Goal: Task Accomplishment & Management: Use online tool/utility

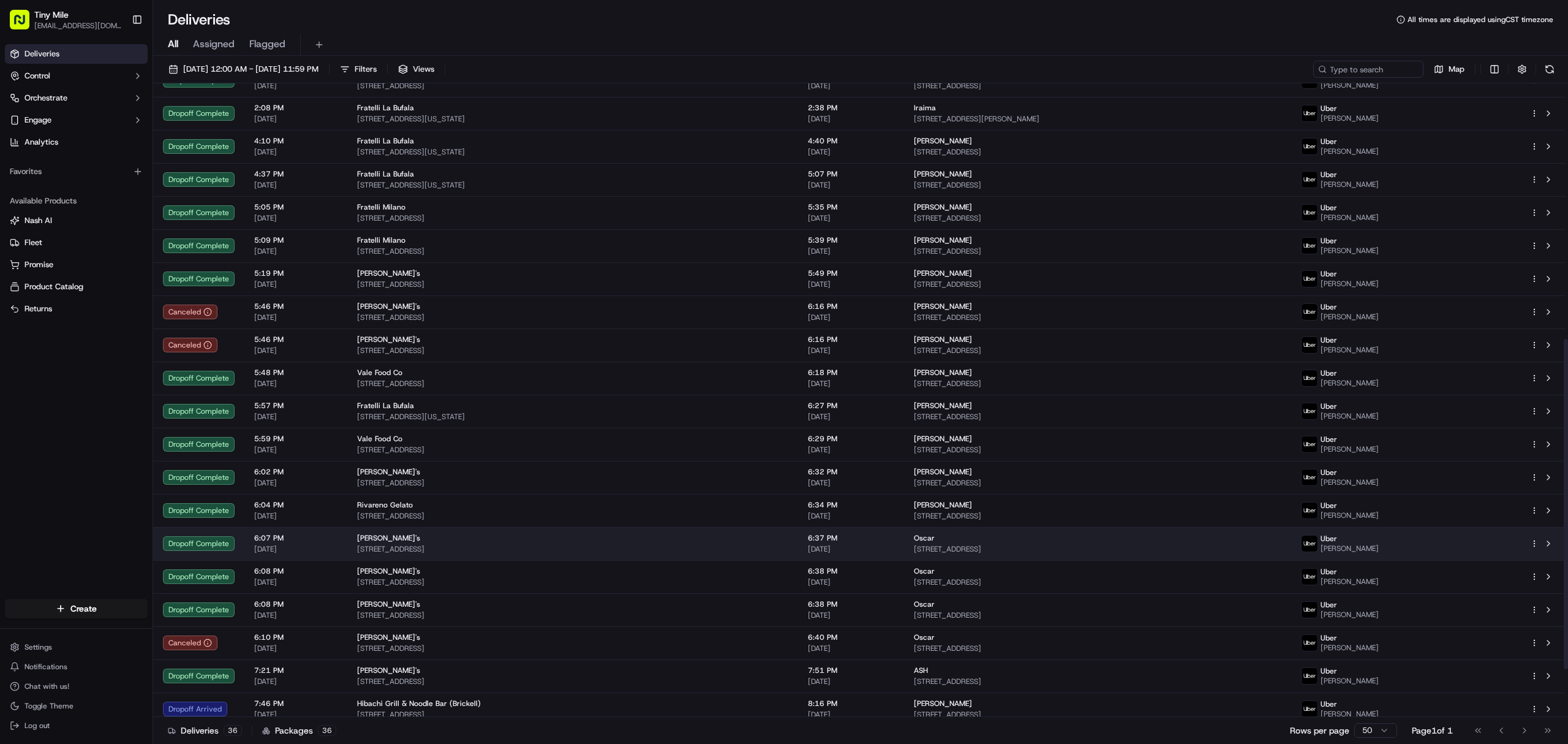
scroll to position [582, 0]
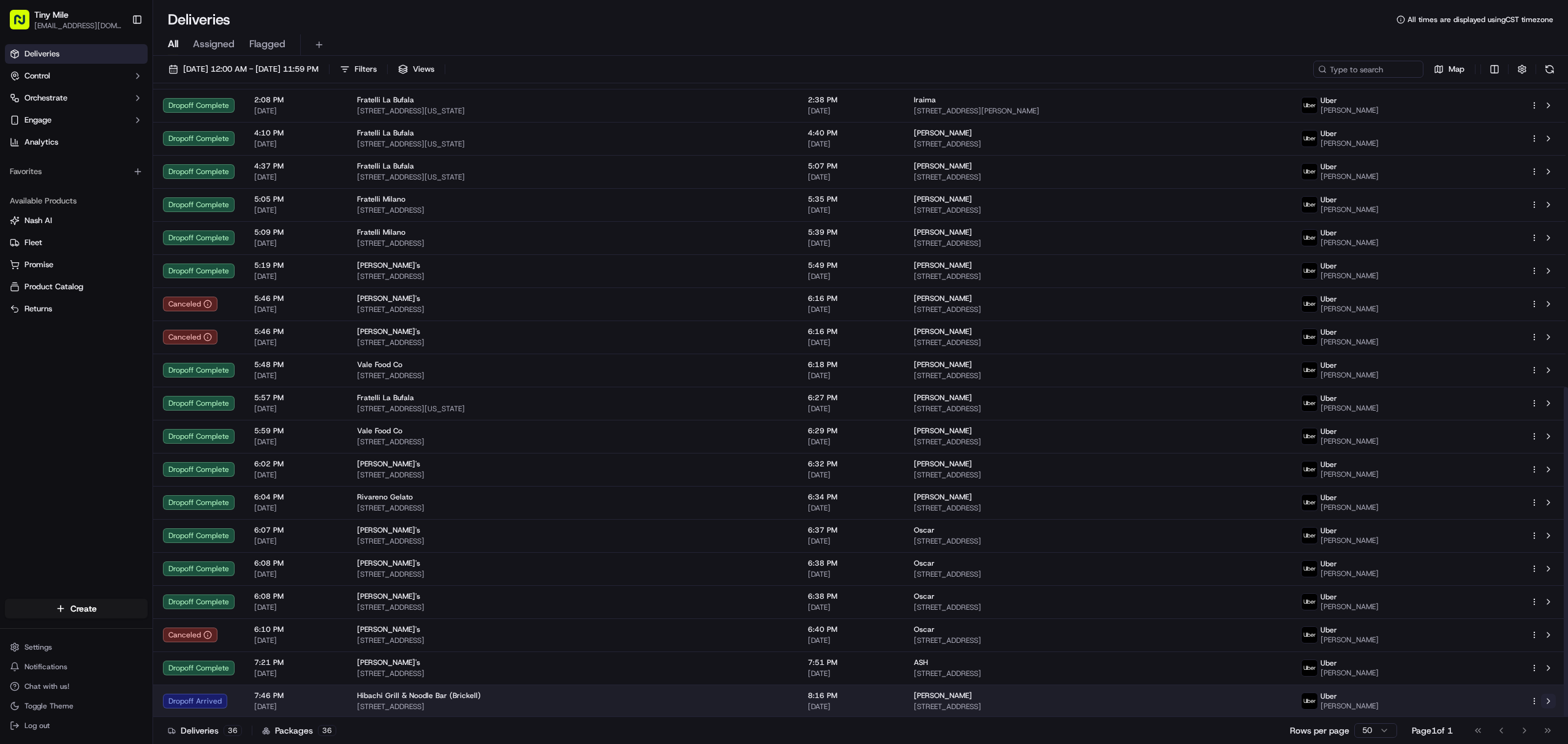
click at [1554, 704] on button at bounding box center [1548, 701] width 14 height 14
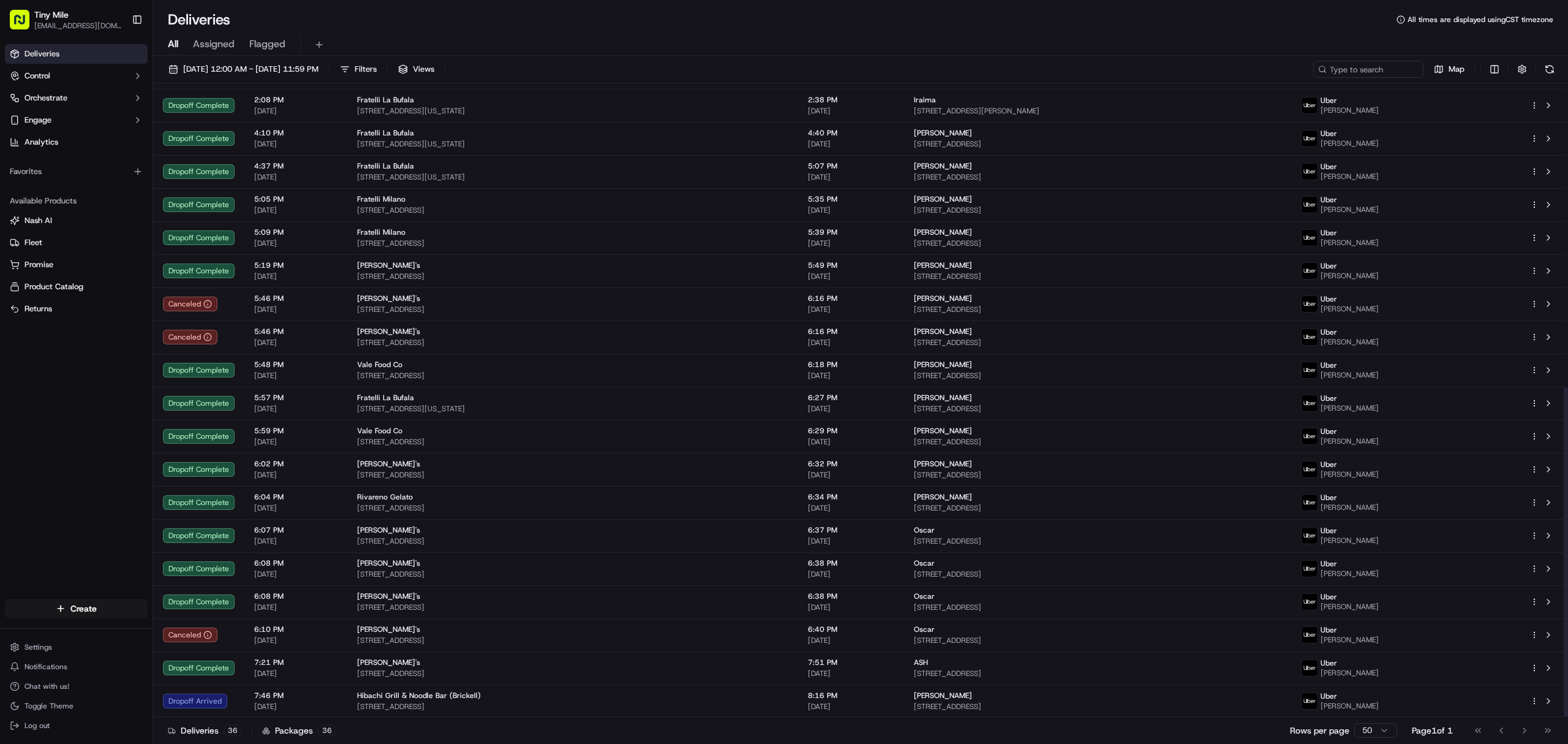
click at [1238, 34] on div "All Assigned Flagged" at bounding box center [861, 45] width 1415 height 21
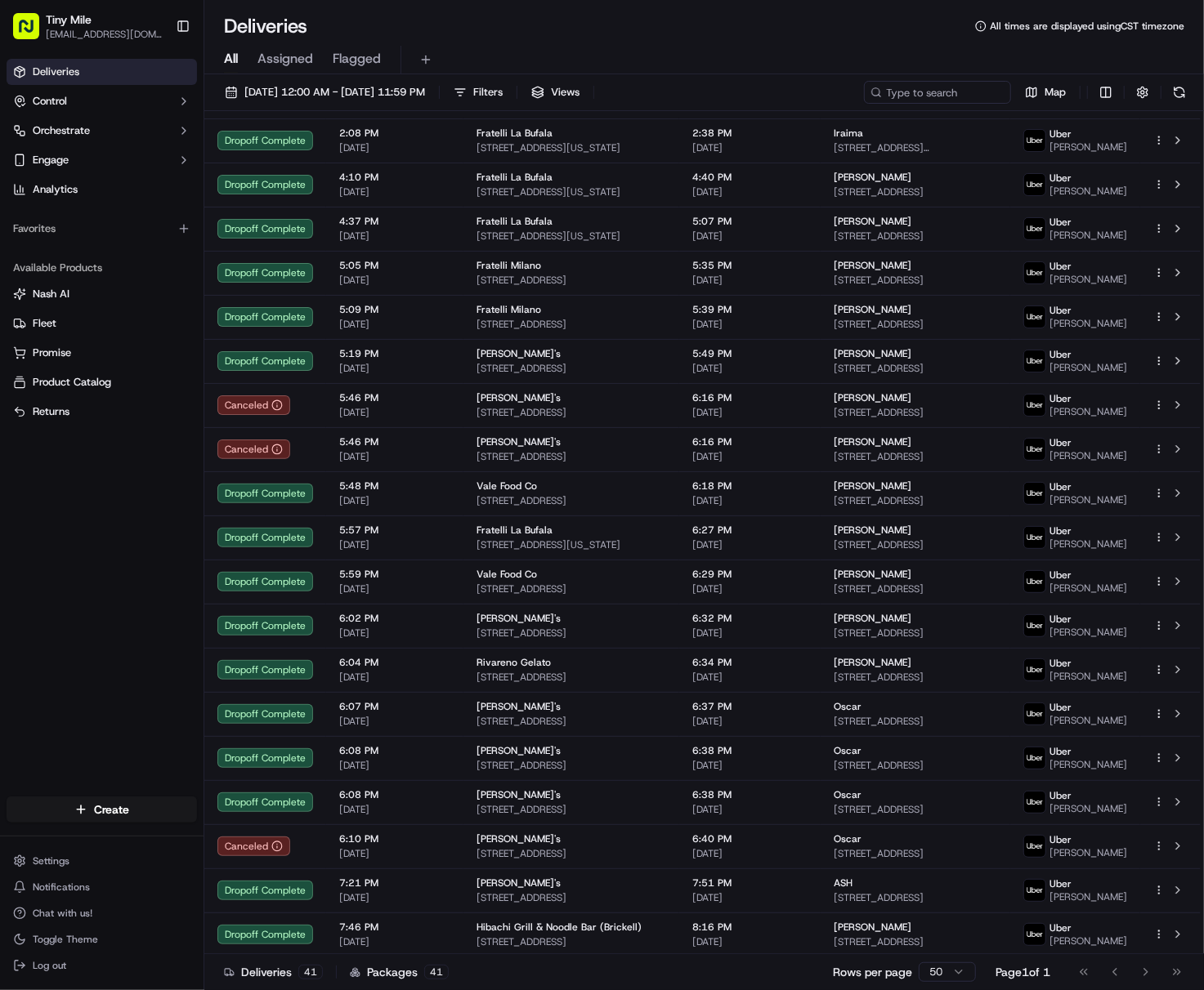
scroll to position [785, 0]
